Goal: Task Accomplishment & Management: Use online tool/utility

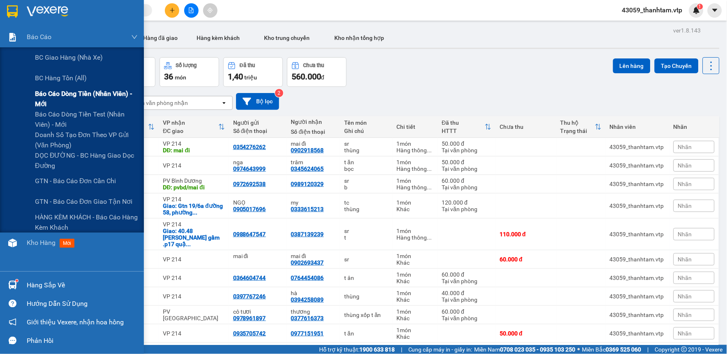
click at [60, 101] on span "Báo cáo dòng tiền (nhân viên) - mới" at bounding box center [86, 98] width 103 height 21
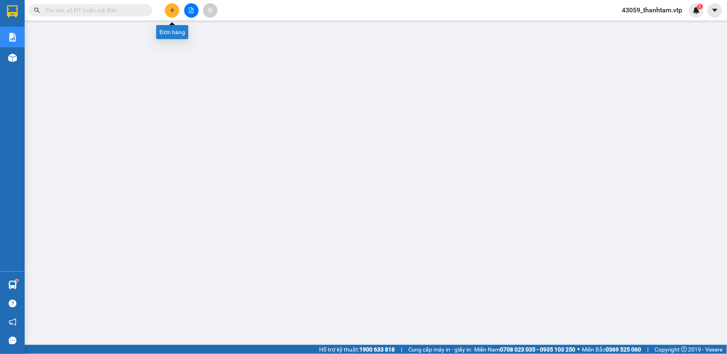
click at [168, 11] on button at bounding box center [172, 10] width 14 height 14
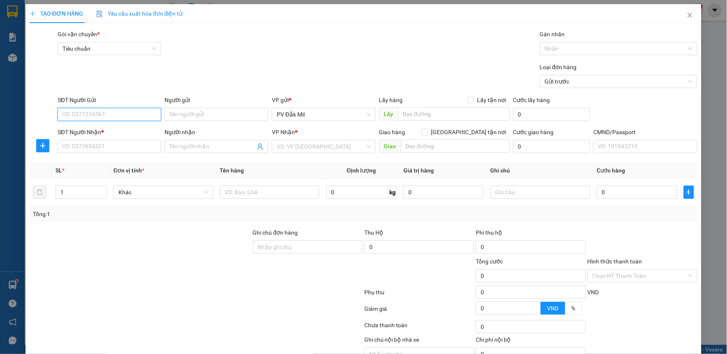
click at [145, 117] on input "SĐT Người Gửi" at bounding box center [110, 114] width 104 height 13
type input "00000000000"
click at [144, 151] on input "SĐT Người Nhận *" at bounding box center [110, 146] width 104 height 13
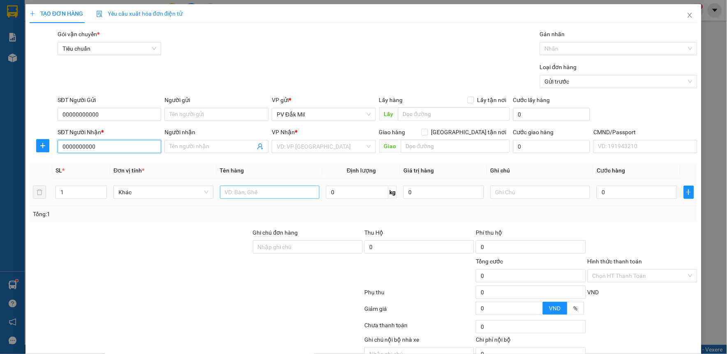
type input "0000000000"
click at [259, 198] on input "text" at bounding box center [270, 191] width 100 height 13
type input "bc ngày 1309"
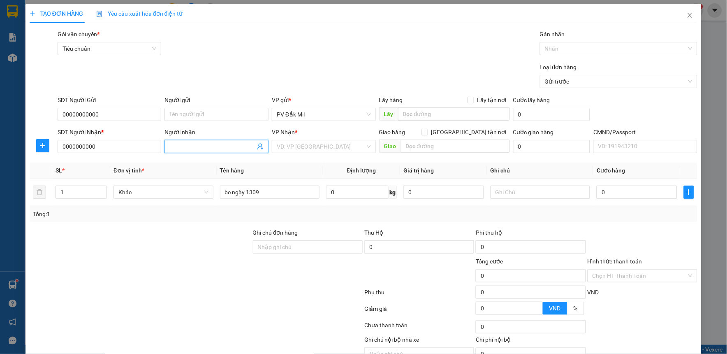
click at [214, 147] on input "Người nhận" at bounding box center [212, 146] width 86 height 9
type input "c kế toán"
click at [206, 116] on input "Người gửi" at bounding box center [216, 114] width 104 height 13
type input "e tâm"
click at [340, 143] on input "search" at bounding box center [321, 146] width 88 height 12
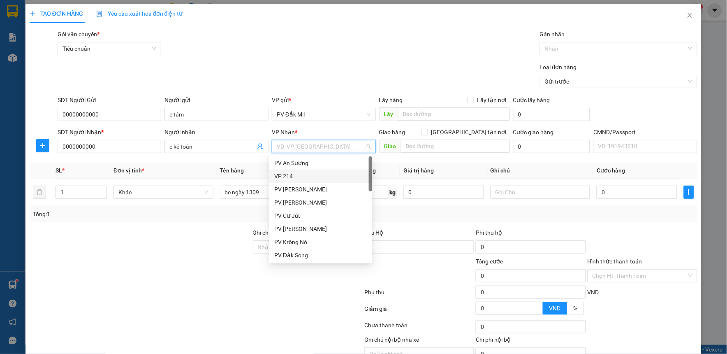
click at [294, 176] on div "VP 214" at bounding box center [320, 175] width 93 height 9
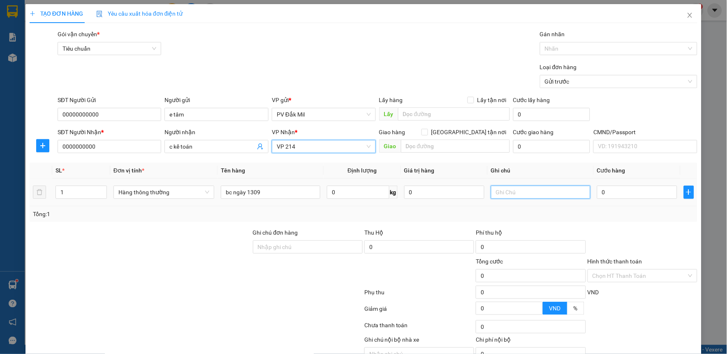
click at [547, 192] on input "text" at bounding box center [541, 191] width 100 height 13
type input "b"
type input "bì"
click at [606, 273] on input "Hình thức thanh toán" at bounding box center [639, 275] width 94 height 12
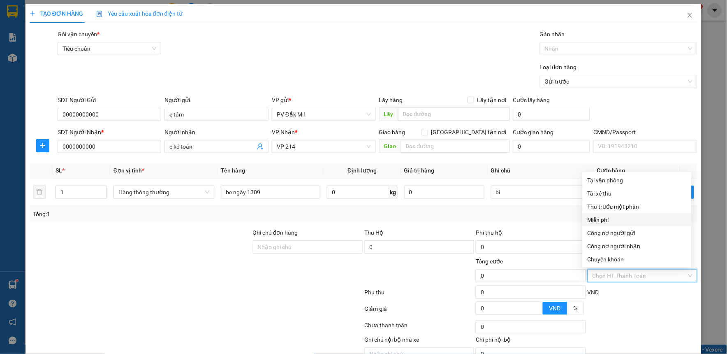
click at [609, 220] on div "Miễn phí" at bounding box center [637, 219] width 99 height 9
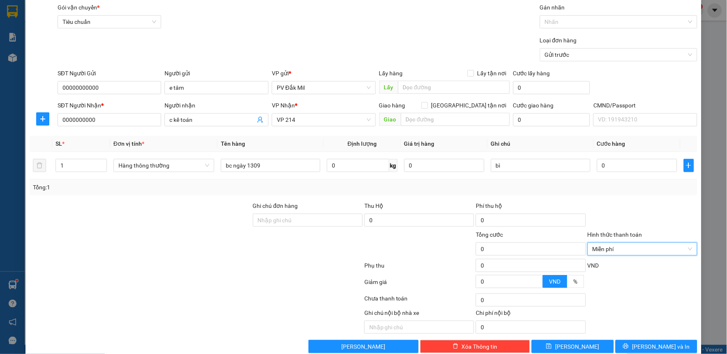
scroll to position [42, 0]
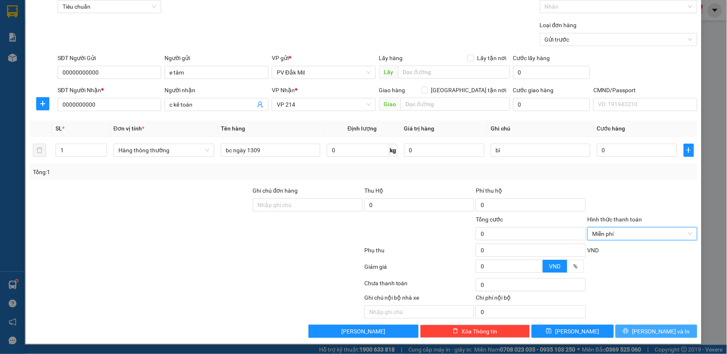
click at [627, 333] on button "[PERSON_NAME] và In" at bounding box center [657, 330] width 82 height 13
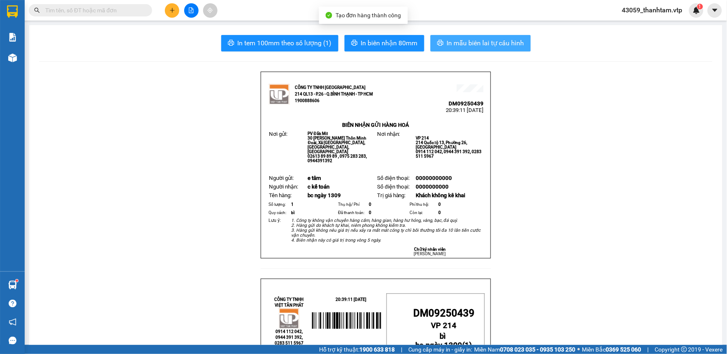
click at [438, 43] on icon "printer" at bounding box center [440, 42] width 7 height 7
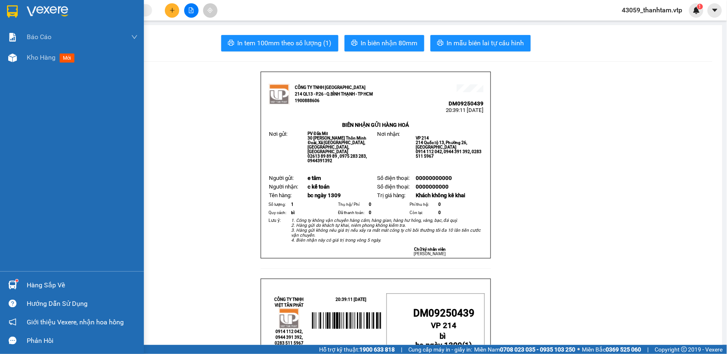
drag, startPoint x: 11, startPoint y: 13, endPoint x: 0, endPoint y: 13, distance: 11.1
click at [10, 13] on img at bounding box center [12, 11] width 11 height 12
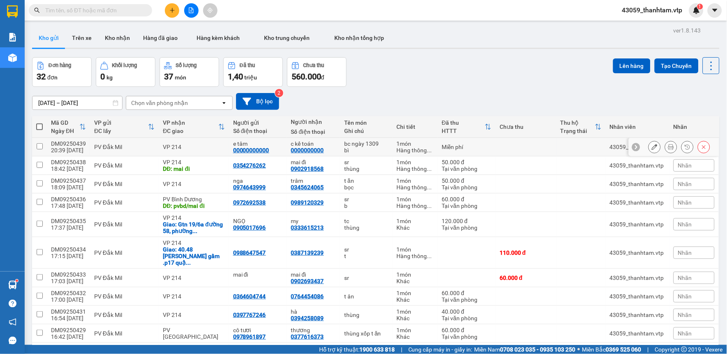
click at [37, 145] on input "checkbox" at bounding box center [40, 146] width 6 height 6
checkbox input "true"
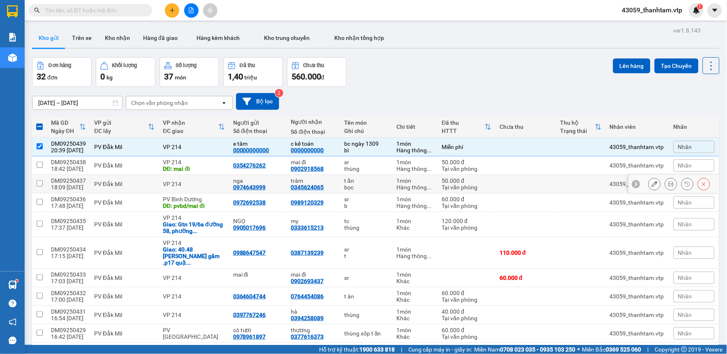
click at [40, 185] on input "checkbox" at bounding box center [40, 183] width 6 height 6
checkbox input "true"
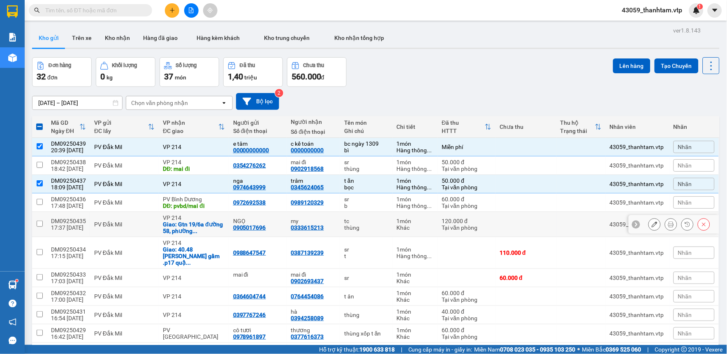
click at [37, 224] on input "checkbox" at bounding box center [40, 223] width 6 height 6
checkbox input "true"
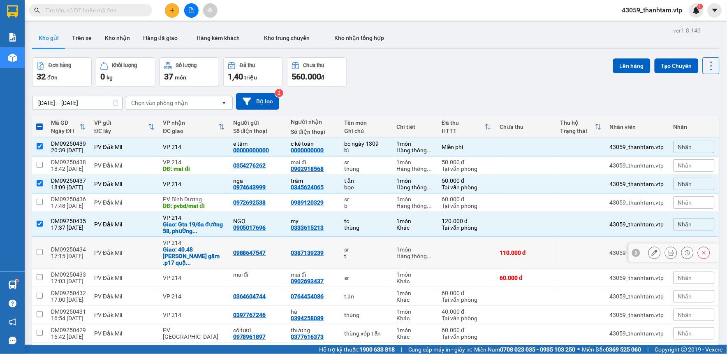
click at [39, 249] on input "checkbox" at bounding box center [40, 252] width 6 height 6
checkbox input "true"
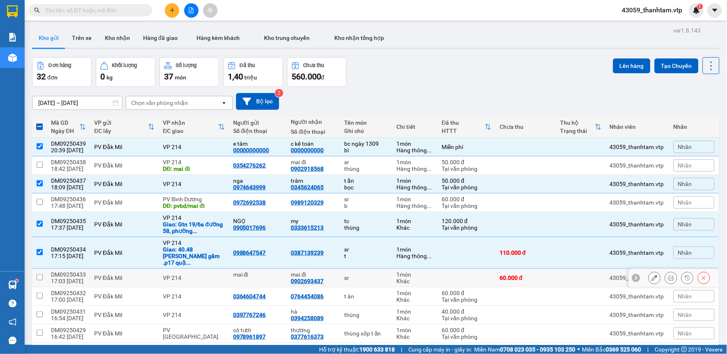
click at [39, 274] on input "checkbox" at bounding box center [40, 277] width 6 height 6
checkbox input "true"
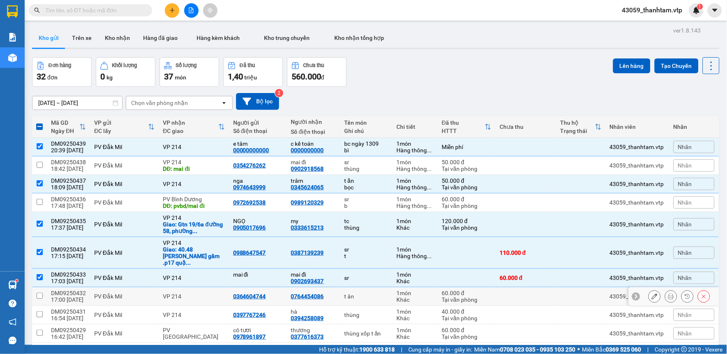
click at [37, 292] on input "checkbox" at bounding box center [40, 295] width 6 height 6
checkbox input "true"
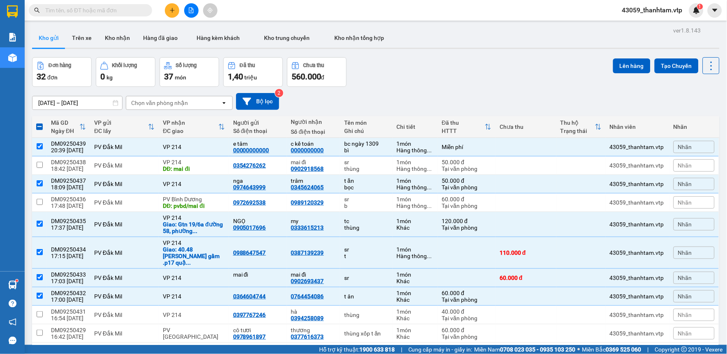
click at [38, 125] on span at bounding box center [39, 126] width 7 height 7
click at [39, 123] on input "checkbox" at bounding box center [39, 123] width 0 height 0
checkbox input "true"
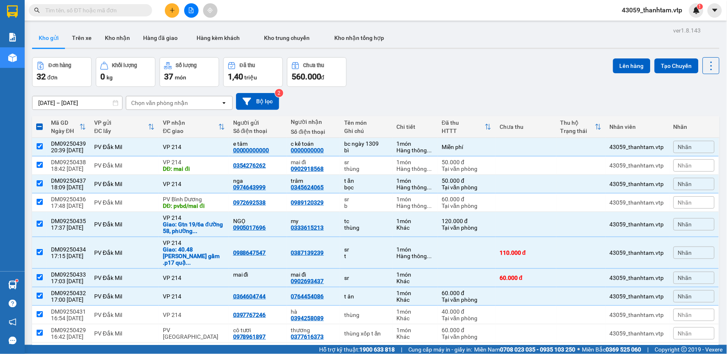
checkbox input "true"
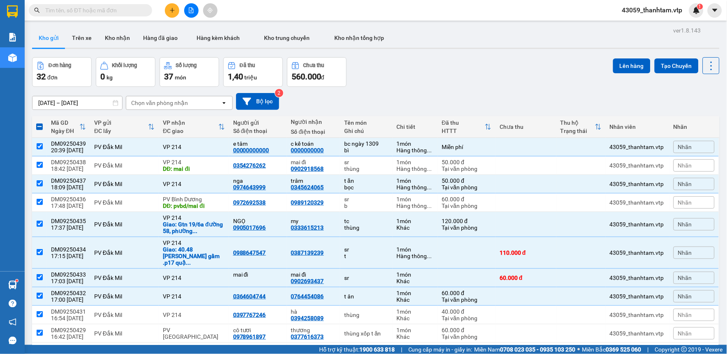
checkbox input "true"
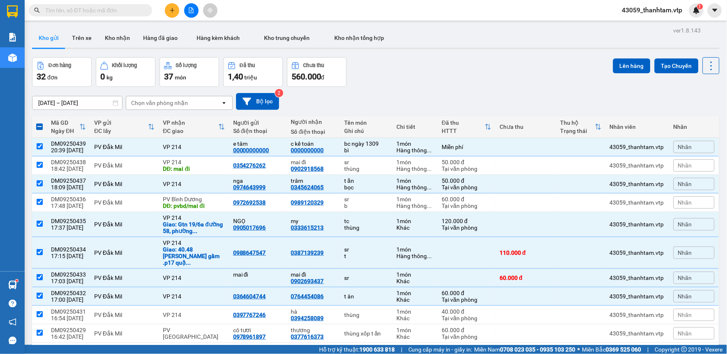
checkbox input "true"
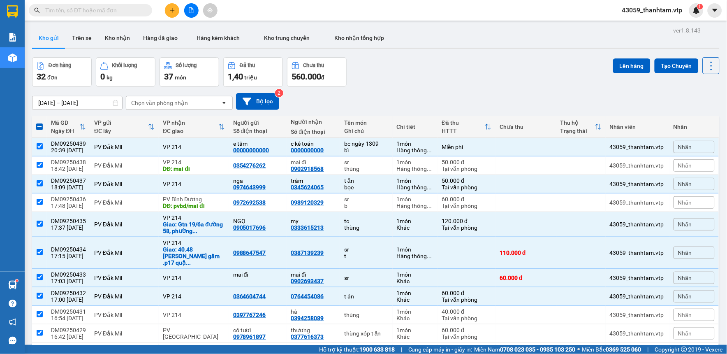
checkbox input "true"
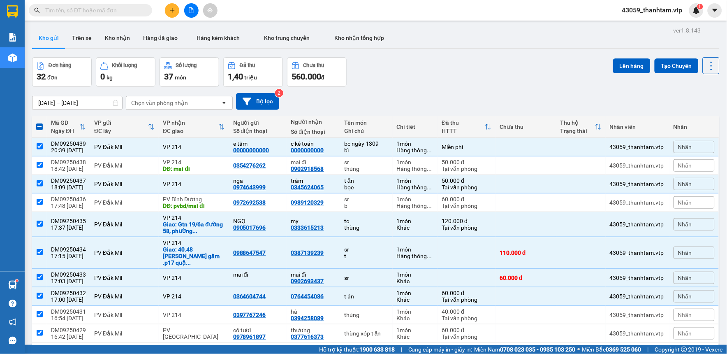
checkbox input "true"
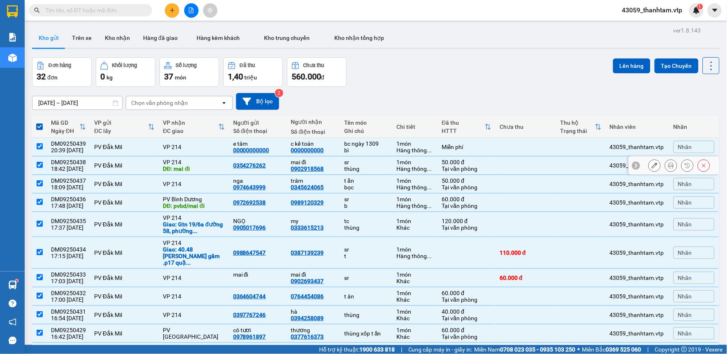
click at [38, 167] on input "checkbox" at bounding box center [40, 165] width 6 height 6
checkbox input "false"
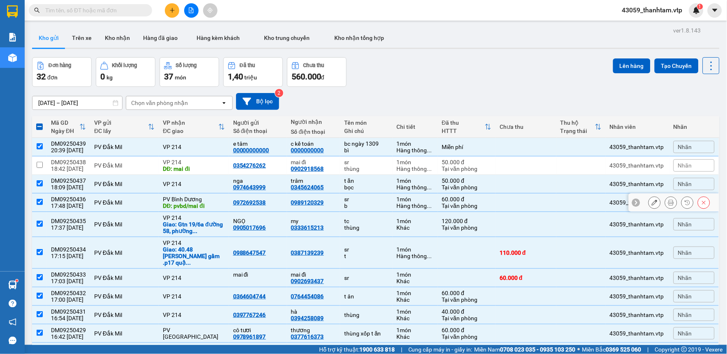
click at [42, 200] on input "checkbox" at bounding box center [40, 202] width 6 height 6
checkbox input "false"
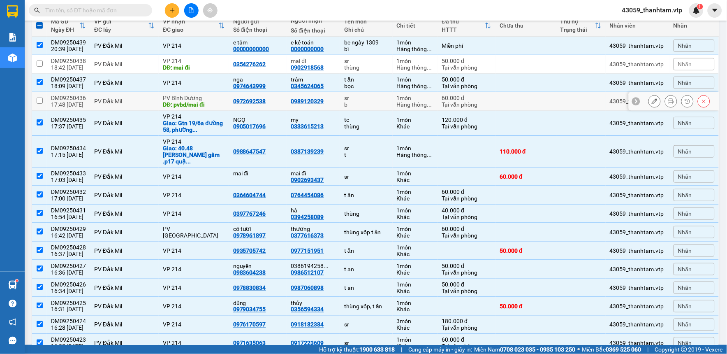
scroll to position [137, 0]
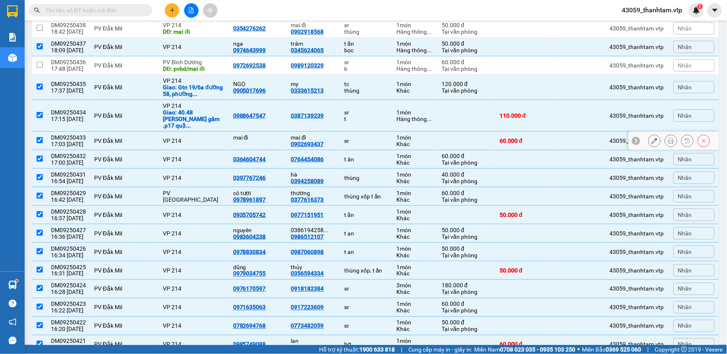
click at [38, 137] on input "checkbox" at bounding box center [40, 140] width 6 height 6
checkbox input "false"
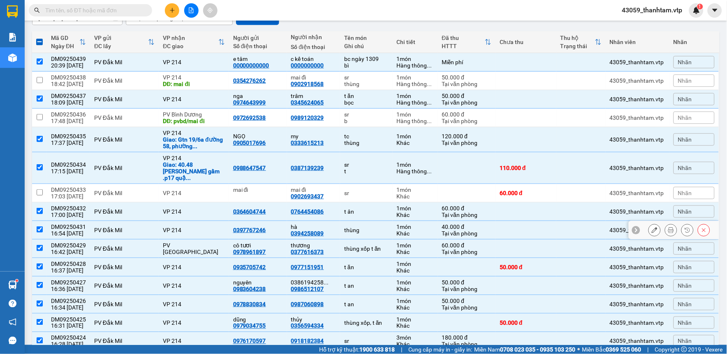
scroll to position [0, 0]
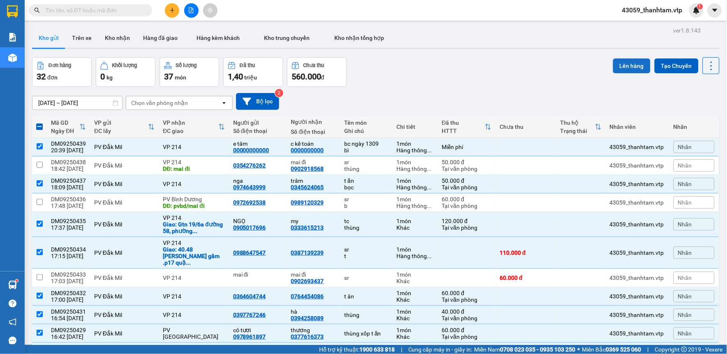
click at [631, 58] on button "Lên hàng" at bounding box center [631, 65] width 37 height 15
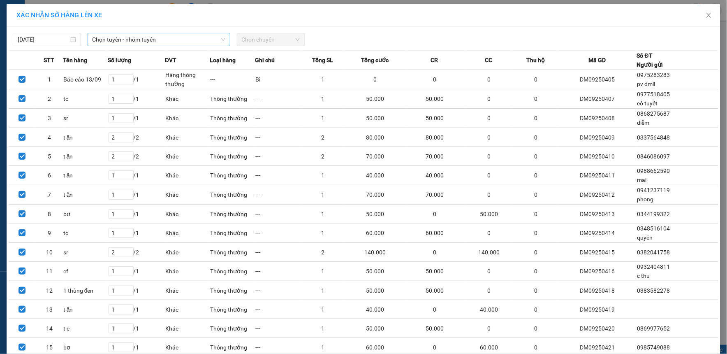
click at [154, 35] on span "Chọn tuyến - nhóm tuyến" at bounding box center [159, 39] width 133 height 12
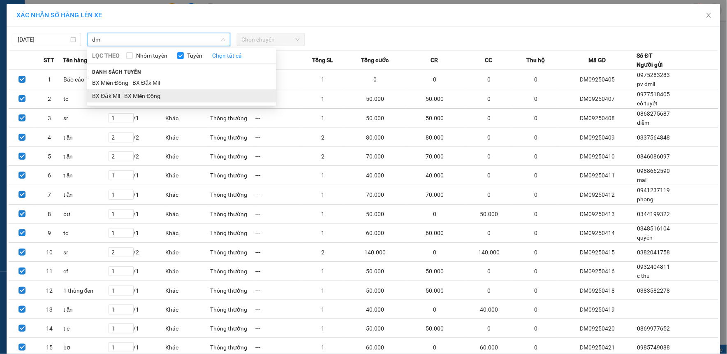
type input "dm"
click at [156, 95] on li "BX Đắk Mil - BX Miền Đông" at bounding box center [181, 95] width 189 height 13
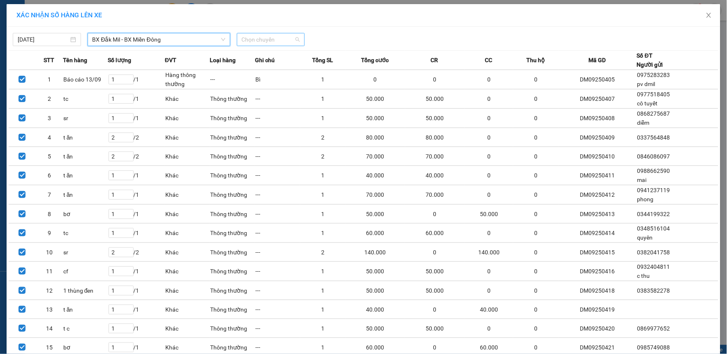
click at [245, 42] on span "Chọn chuyến" at bounding box center [271, 39] width 58 height 12
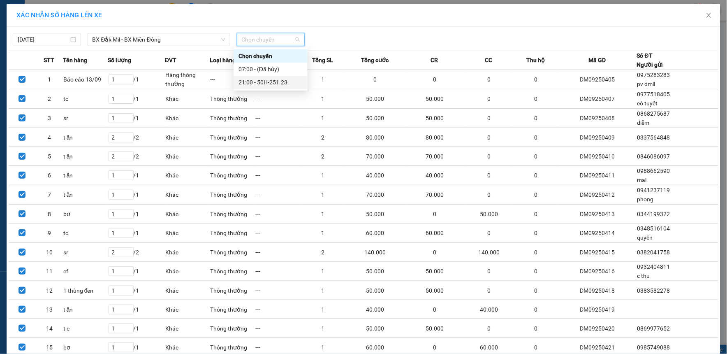
click at [260, 80] on div "21:00 - 50H-251.23" at bounding box center [270, 82] width 64 height 9
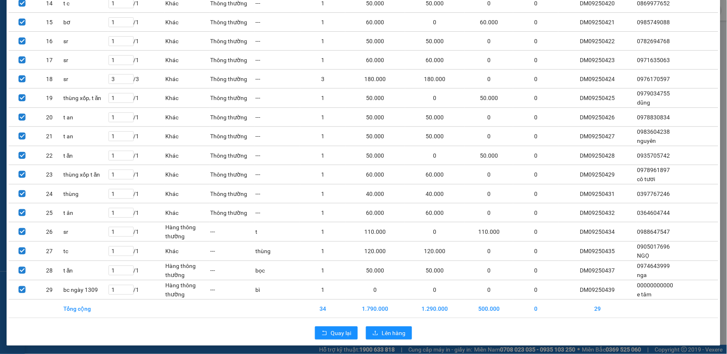
scroll to position [332, 0]
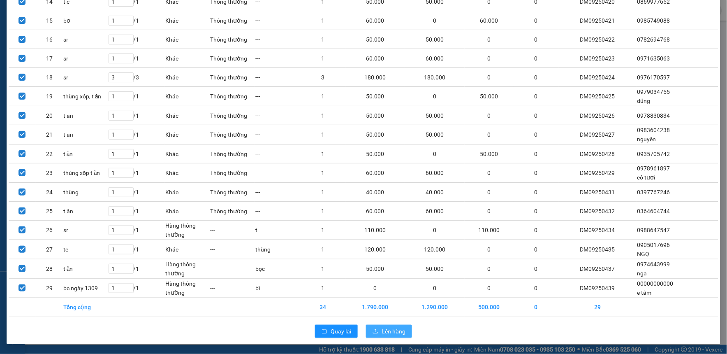
click at [382, 331] on span "Lên hàng" at bounding box center [394, 330] width 24 height 9
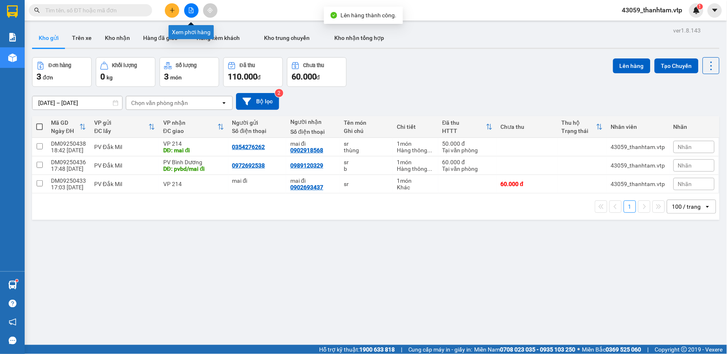
click at [191, 10] on icon "file-add" at bounding box center [191, 10] width 6 height 6
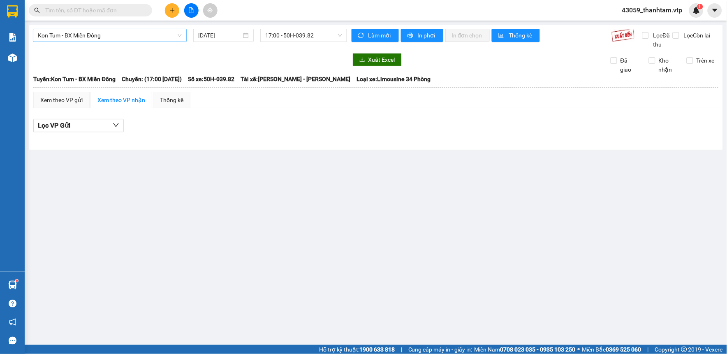
click at [136, 33] on span "Kon Tum - BX Miền Đông" at bounding box center [110, 35] width 144 height 12
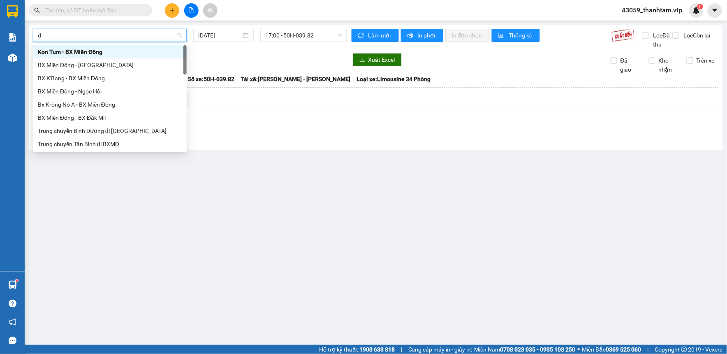
type input "dm"
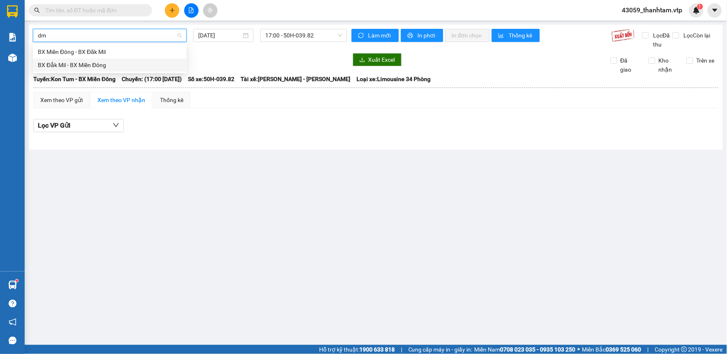
click at [134, 64] on div "BX Đắk Mil - BX Miền Đông" at bounding box center [110, 64] width 144 height 9
type input "[DATE]"
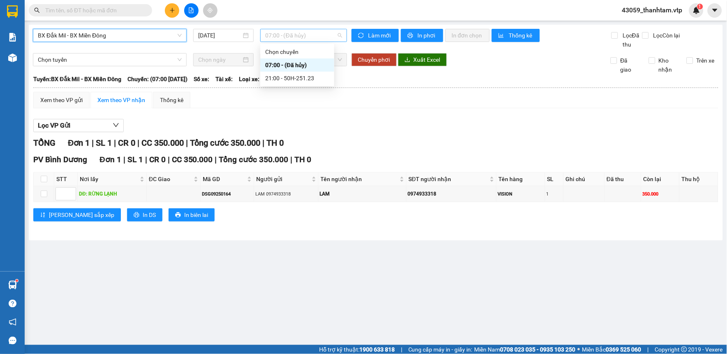
click at [281, 30] on span "07:00 - (Đã hủy)" at bounding box center [303, 35] width 77 height 12
click at [289, 75] on div "21:00 - 50H-251.23" at bounding box center [297, 78] width 64 height 9
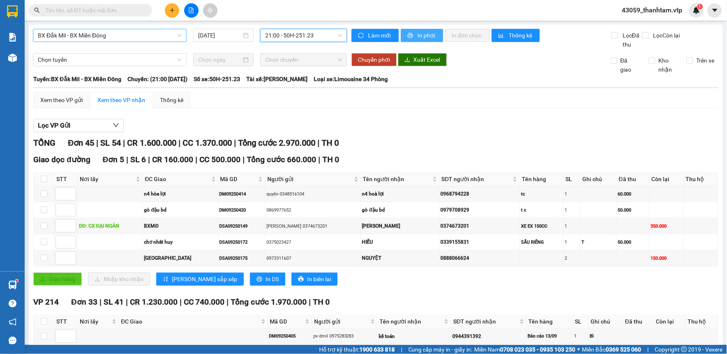
click at [412, 35] on button "In phơi" at bounding box center [422, 35] width 42 height 13
